Goal: Answer question/provide support

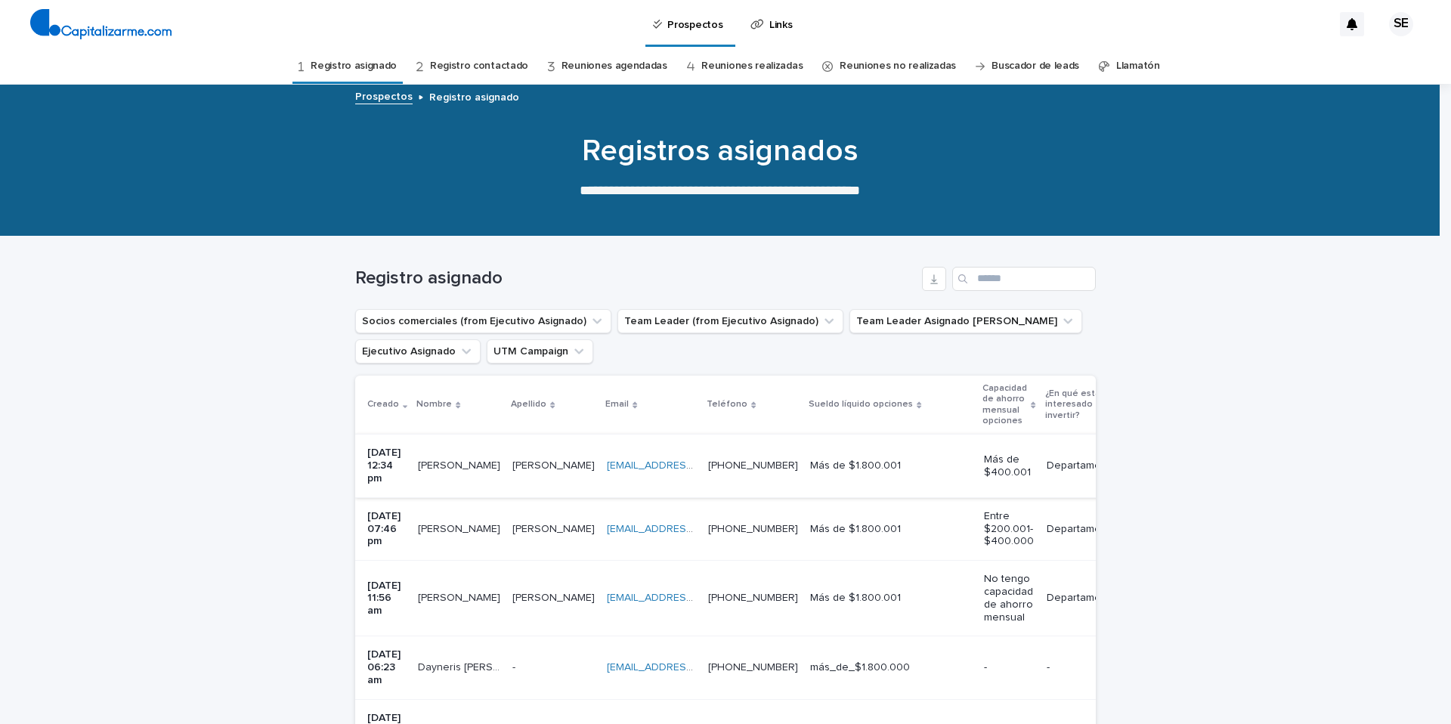
click at [644, 460] on link "[EMAIL_ADDRESS][DOMAIN_NAME]" at bounding box center [692, 465] width 171 height 11
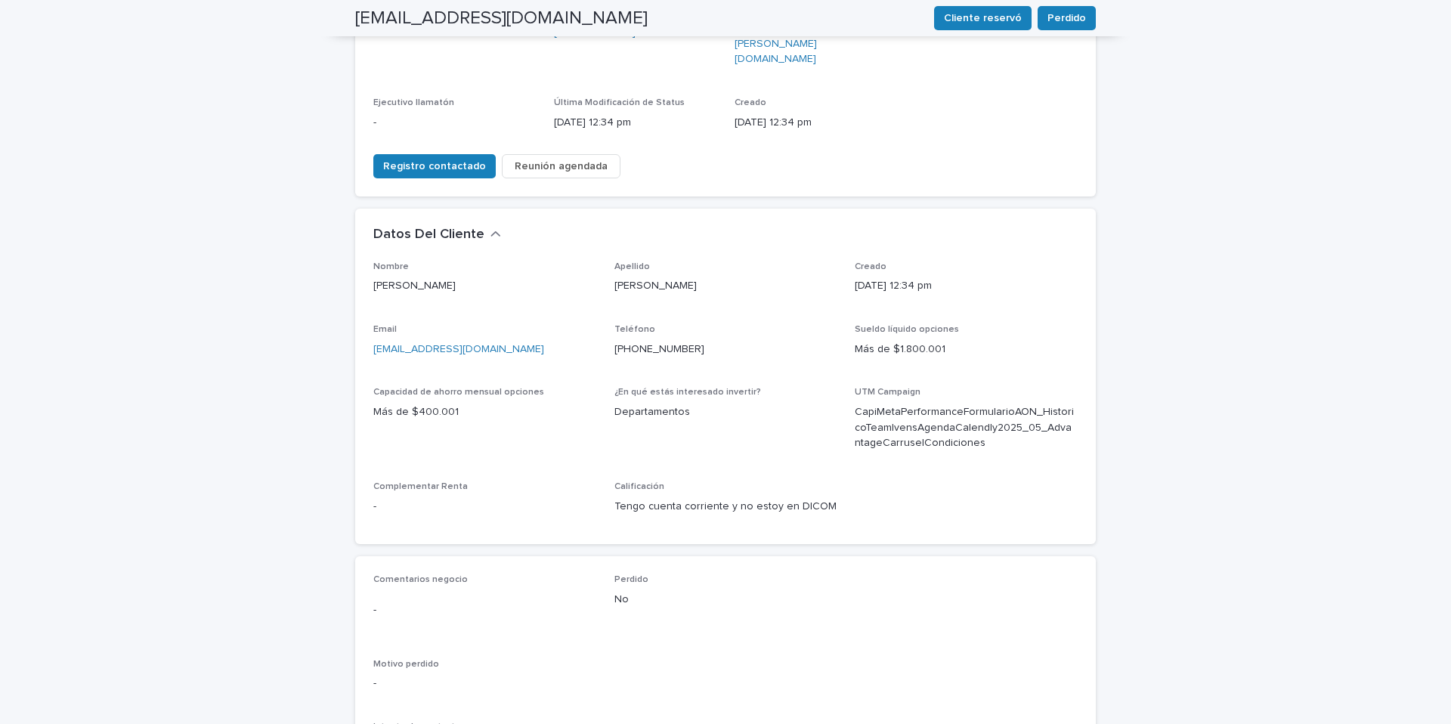
scroll to position [327, 0]
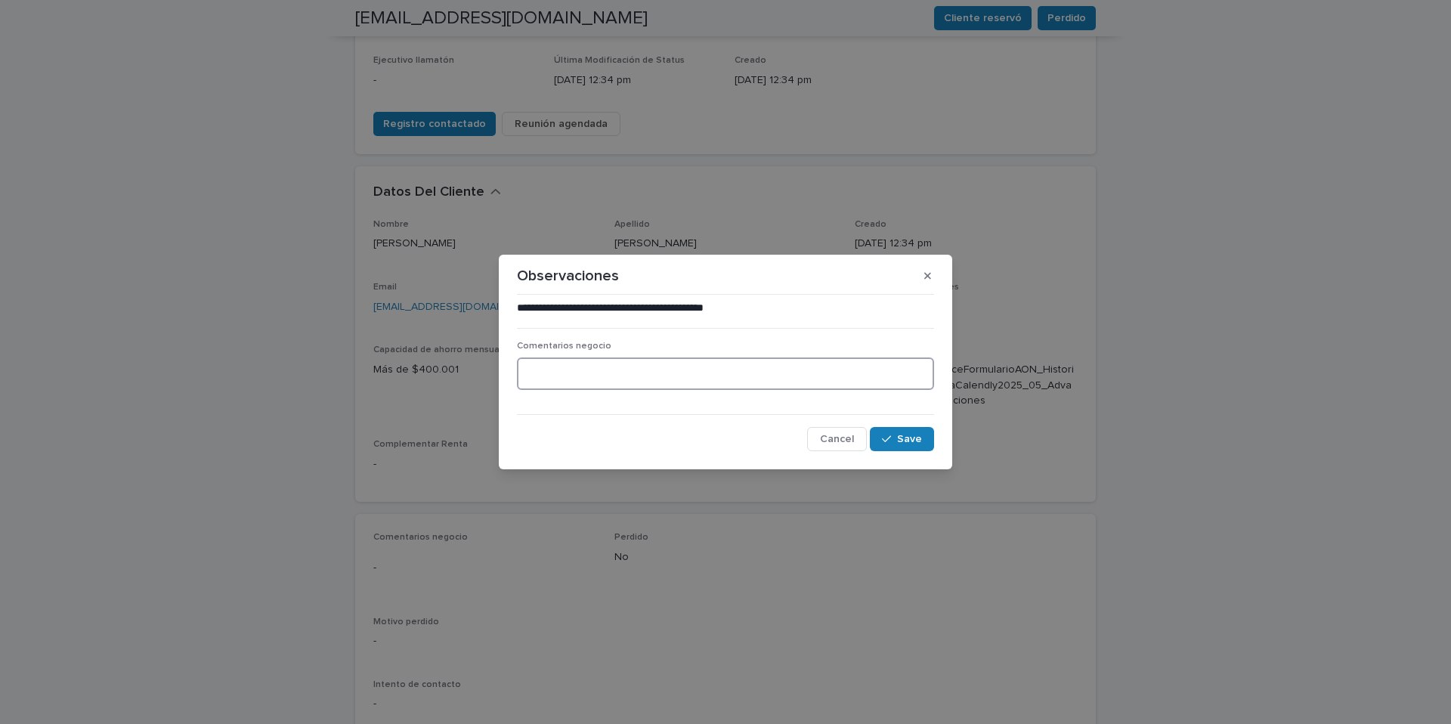
click at [609, 366] on textarea at bounding box center [725, 373] width 417 height 32
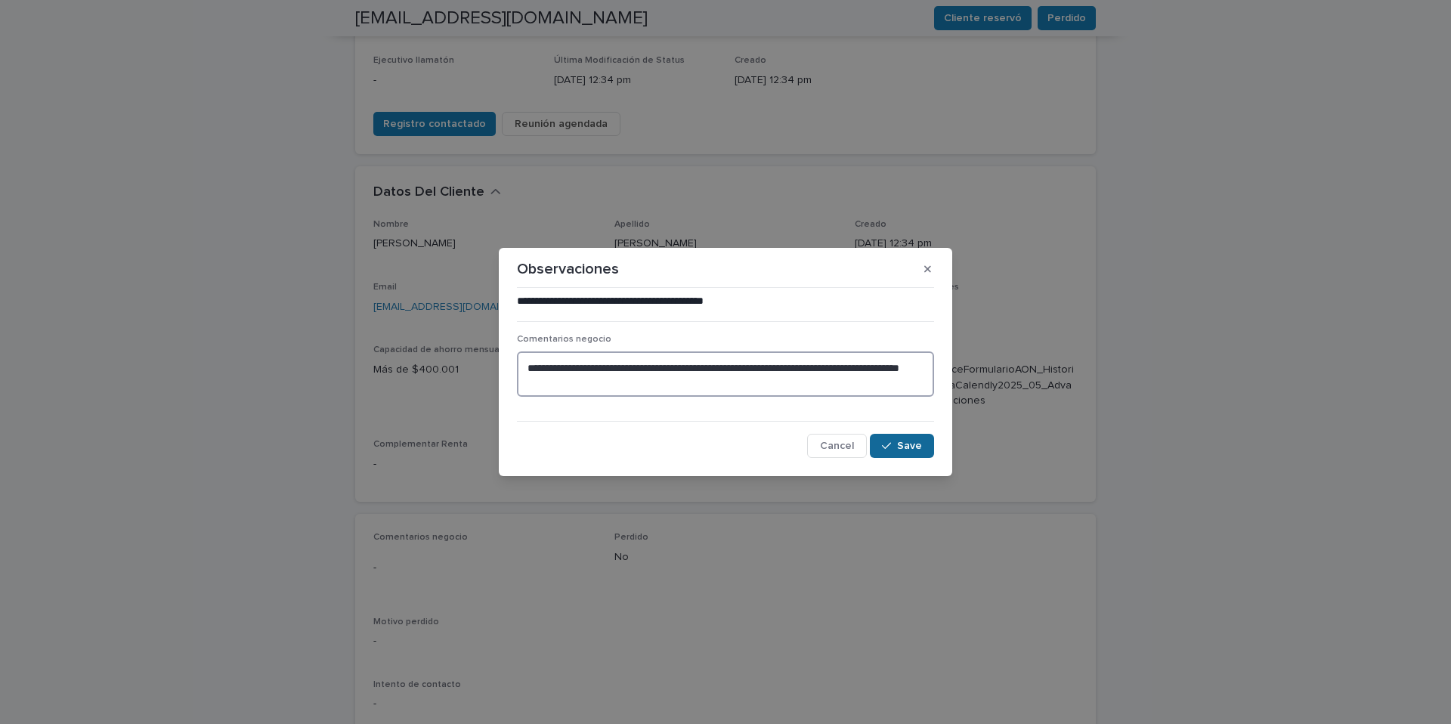
type textarea "**********"
click at [906, 445] on span "Save" at bounding box center [909, 446] width 25 height 11
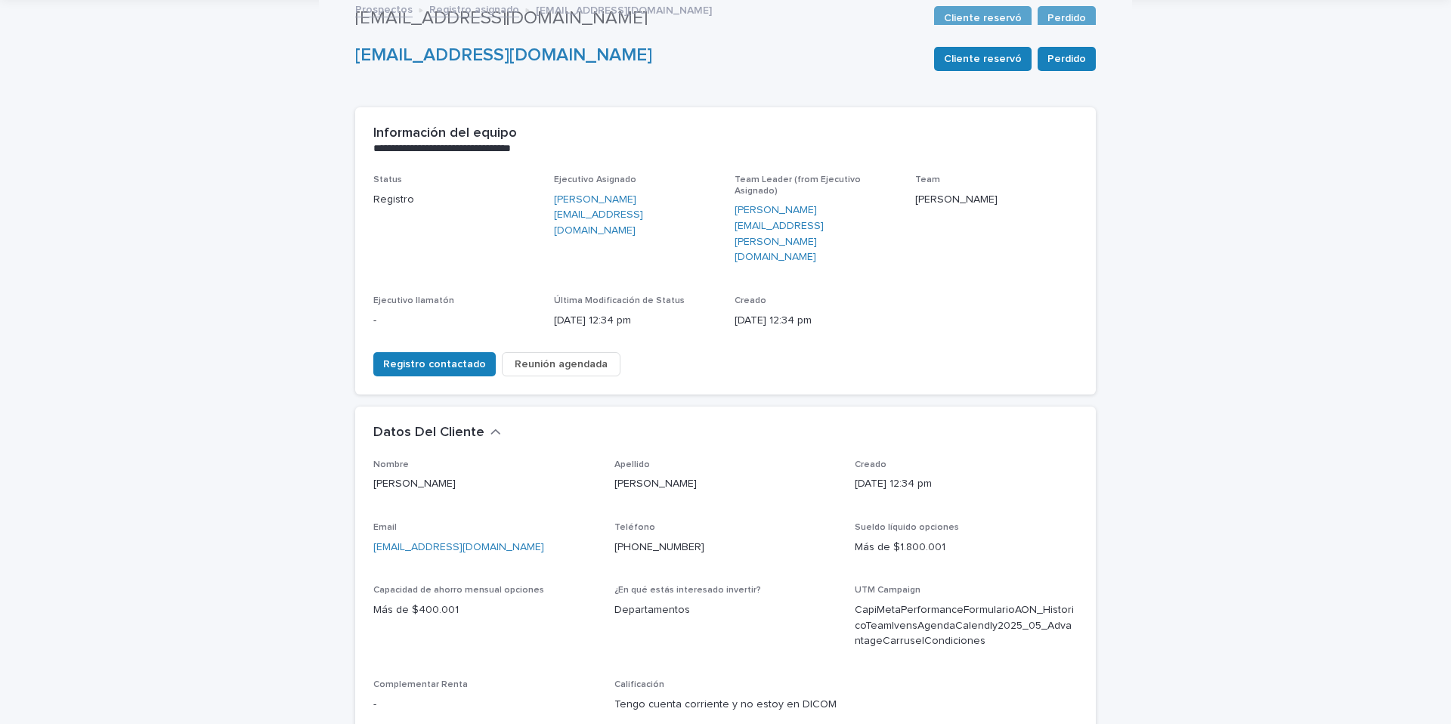
scroll to position [0, 0]
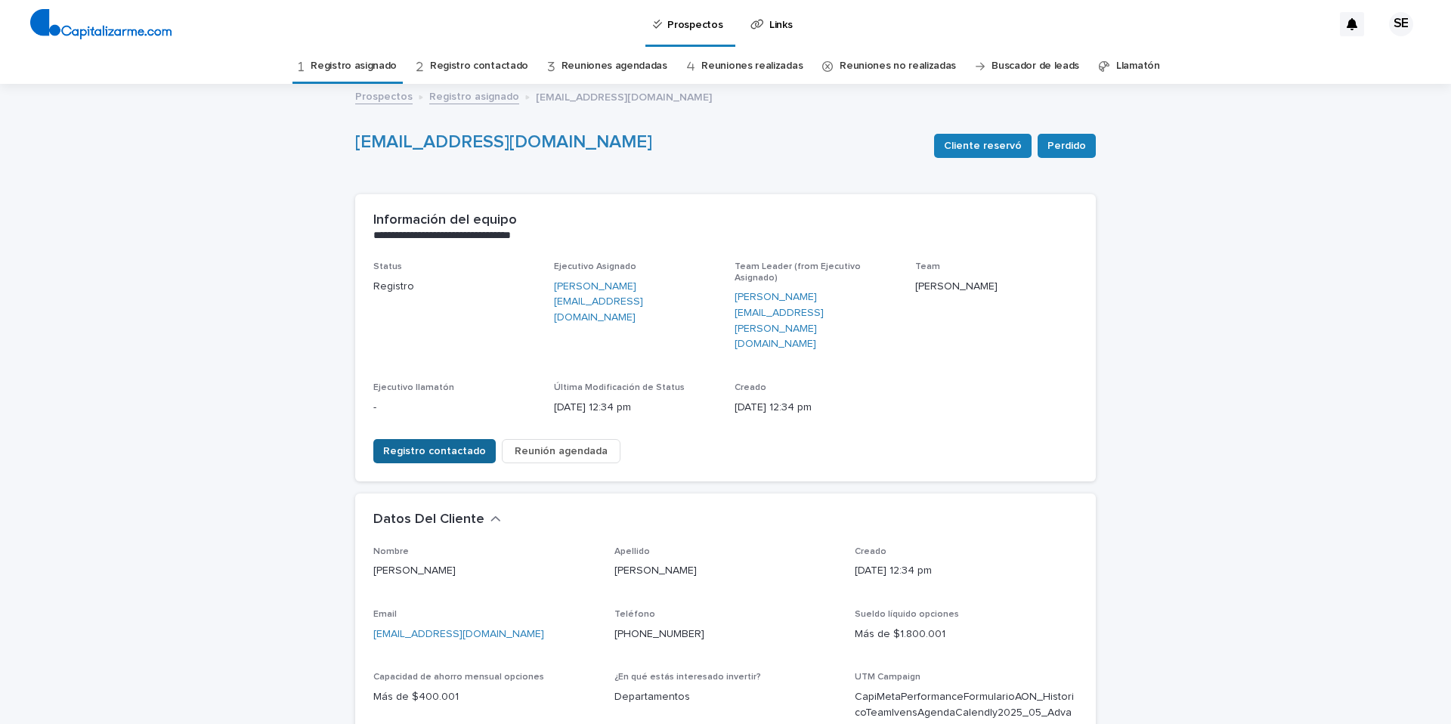
click at [438, 444] on span "Registro contactado" at bounding box center [434, 451] width 103 height 15
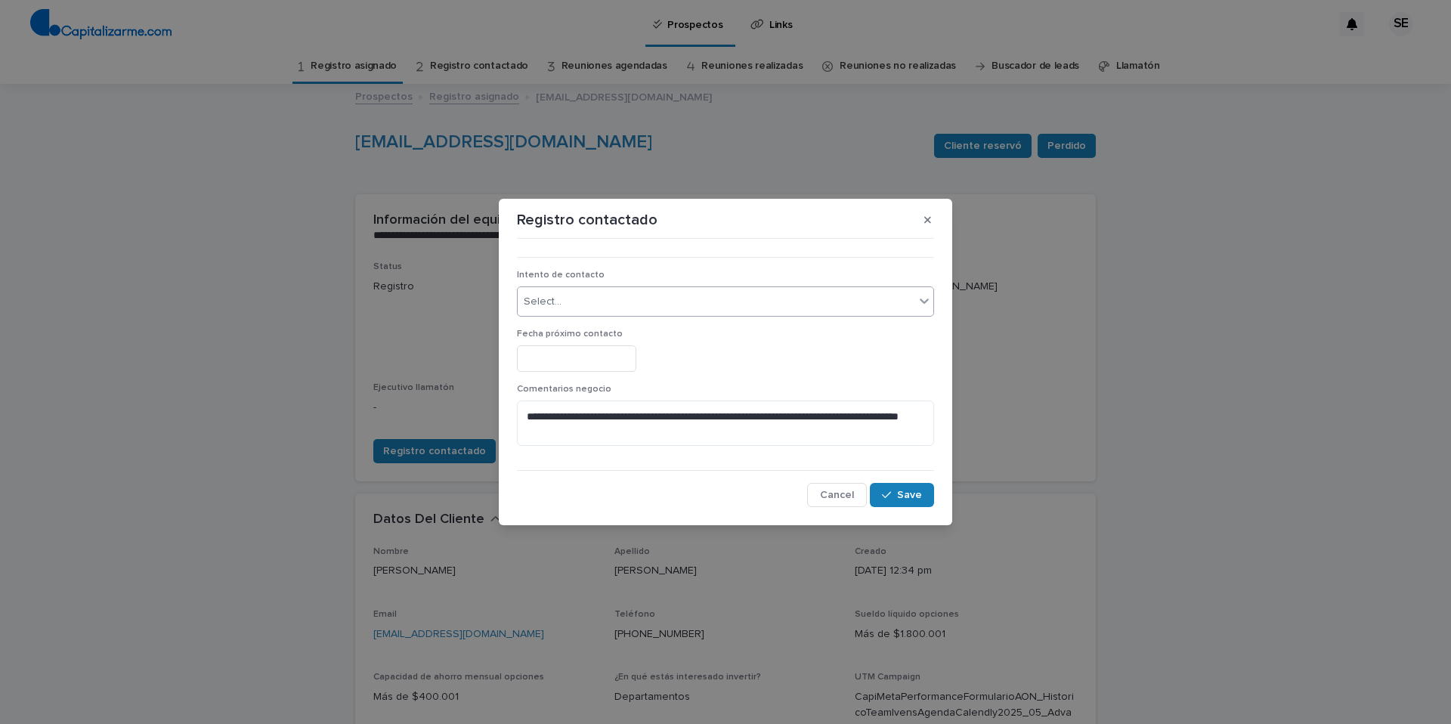
click at [546, 305] on div "Select..." at bounding box center [543, 302] width 38 height 16
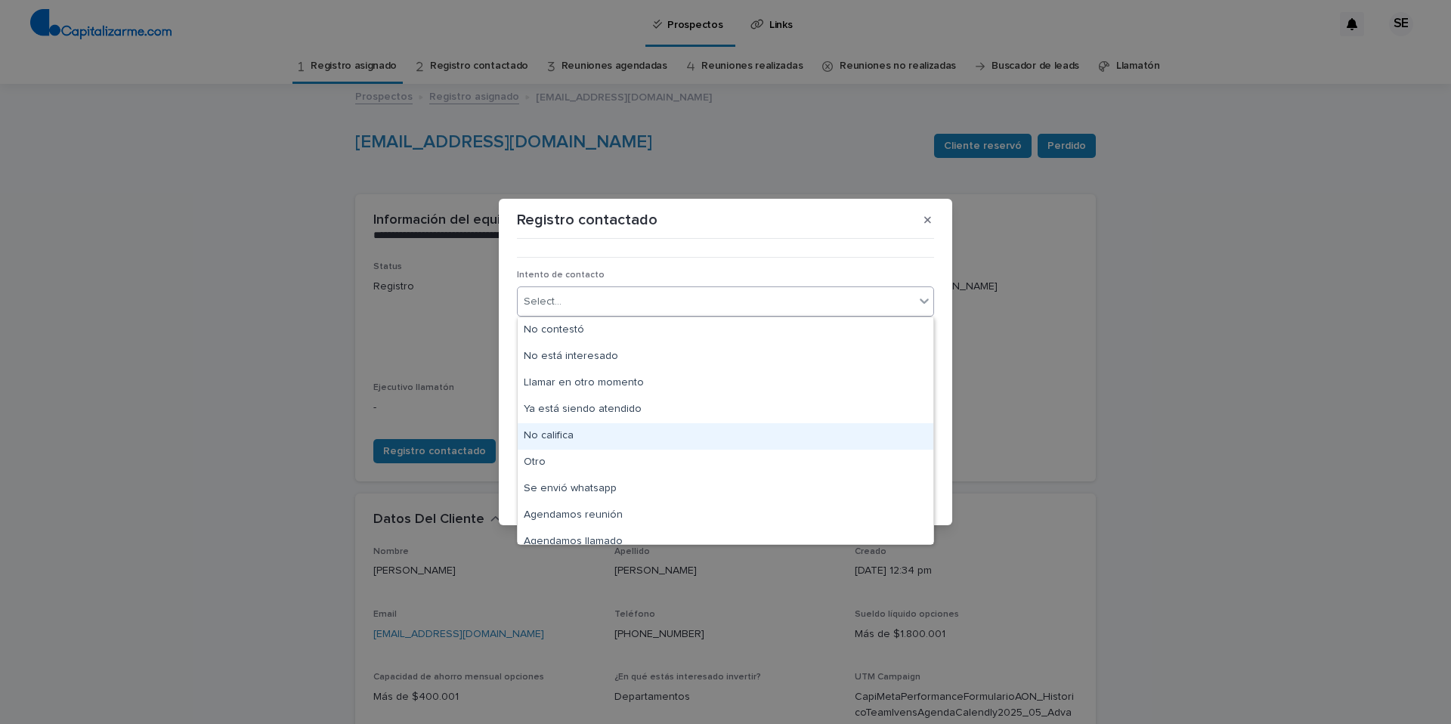
click at [570, 434] on div "No califica" at bounding box center [726, 436] width 416 height 26
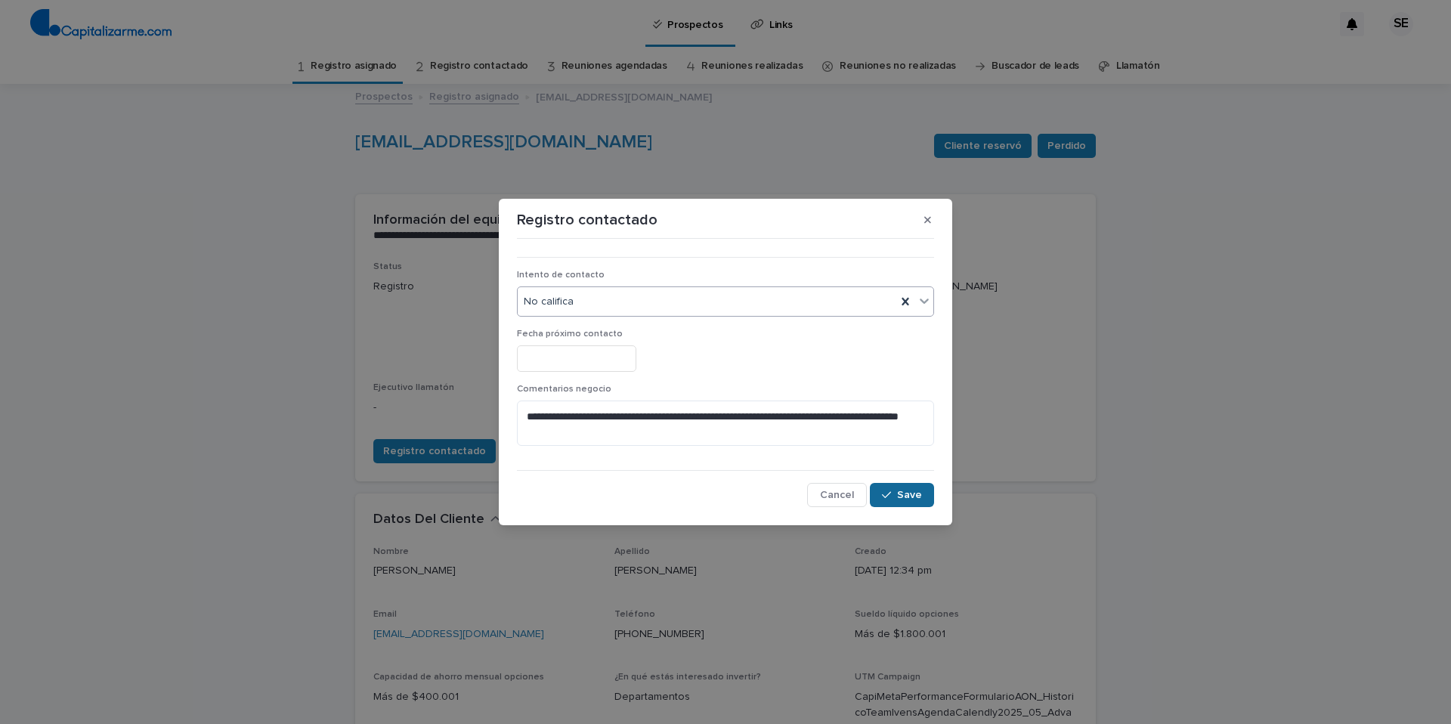
click at [906, 493] on span "Save" at bounding box center [909, 495] width 25 height 11
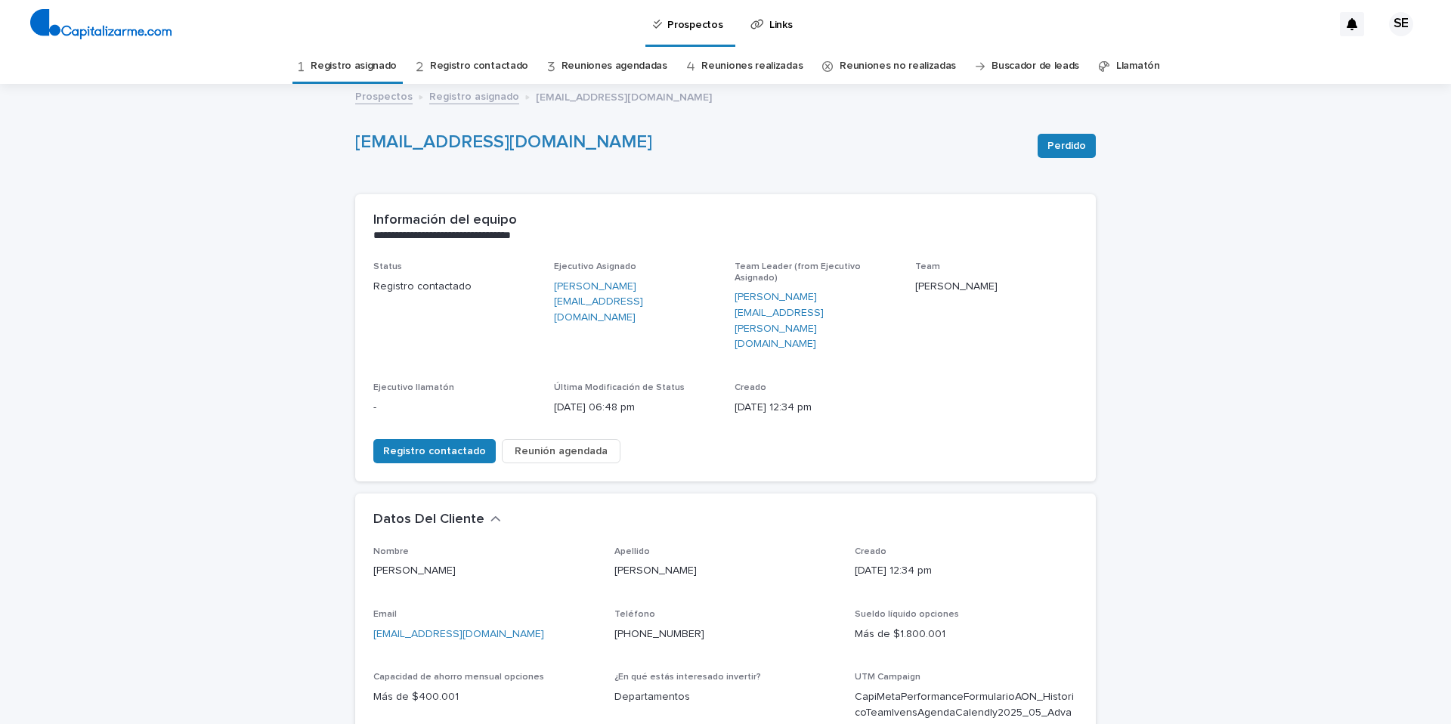
click at [384, 64] on link "Registro asignado" at bounding box center [354, 66] width 86 height 36
